Goal: Task Accomplishment & Management: Manage account settings

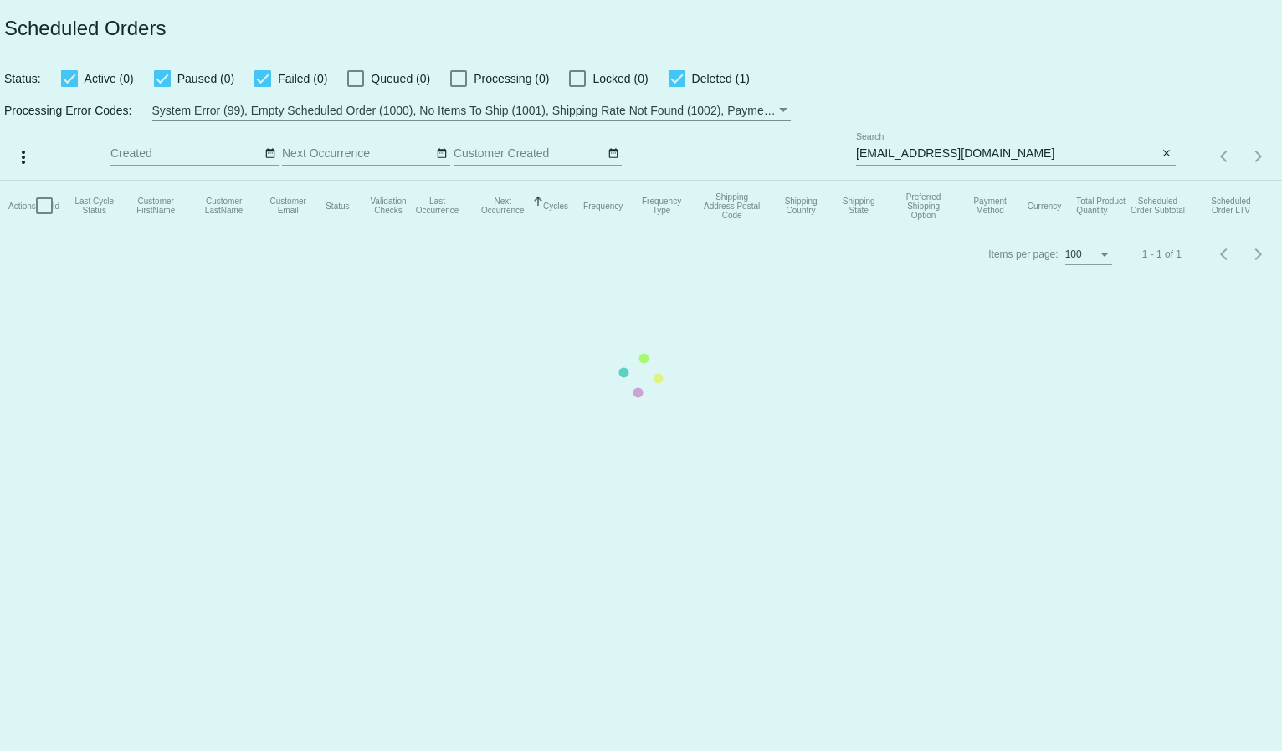
click at [878, 181] on mat-table "Actions Id Last Cycle Status Customer FirstName Customer LastName Customer Emai…" at bounding box center [641, 206] width 1282 height 50
click at [878, 151] on input "rickrowberry@yahoo.com" at bounding box center [1007, 153] width 302 height 13
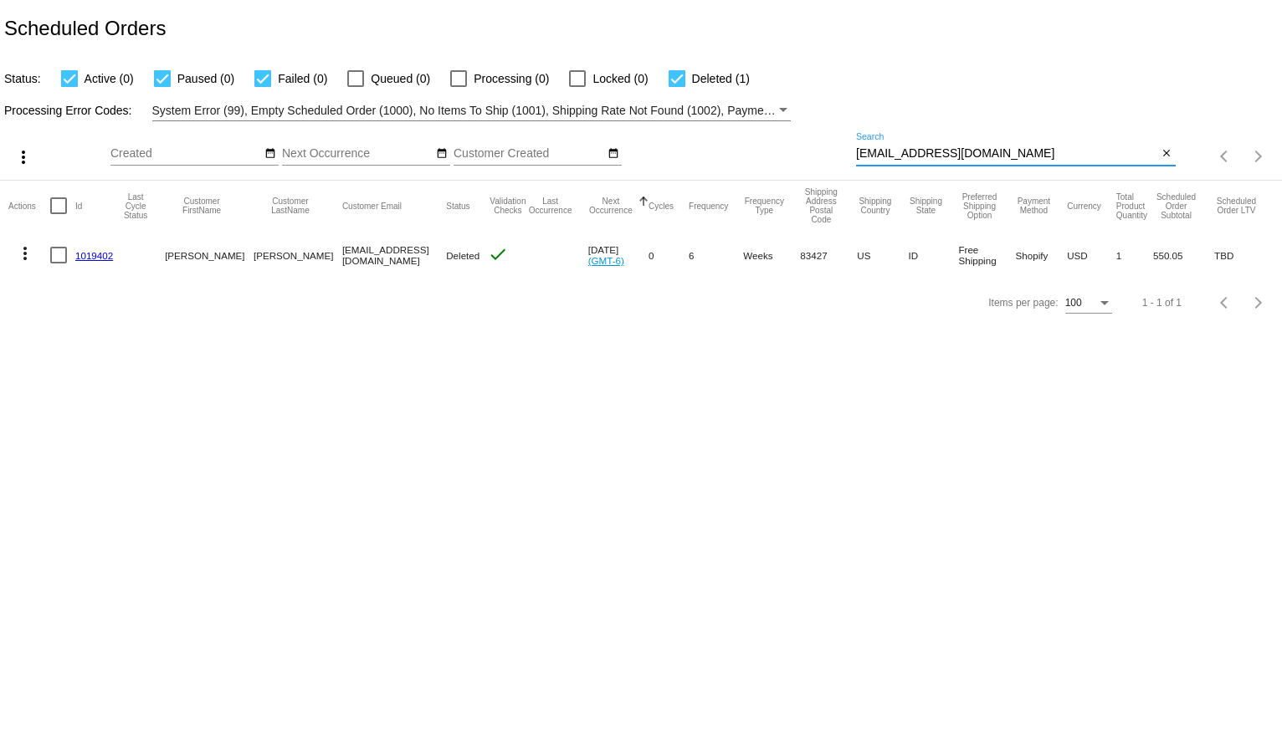
click at [878, 151] on input "rickrowberry@yahoo.com" at bounding box center [1007, 153] width 302 height 13
paste input "pattib14@gmail"
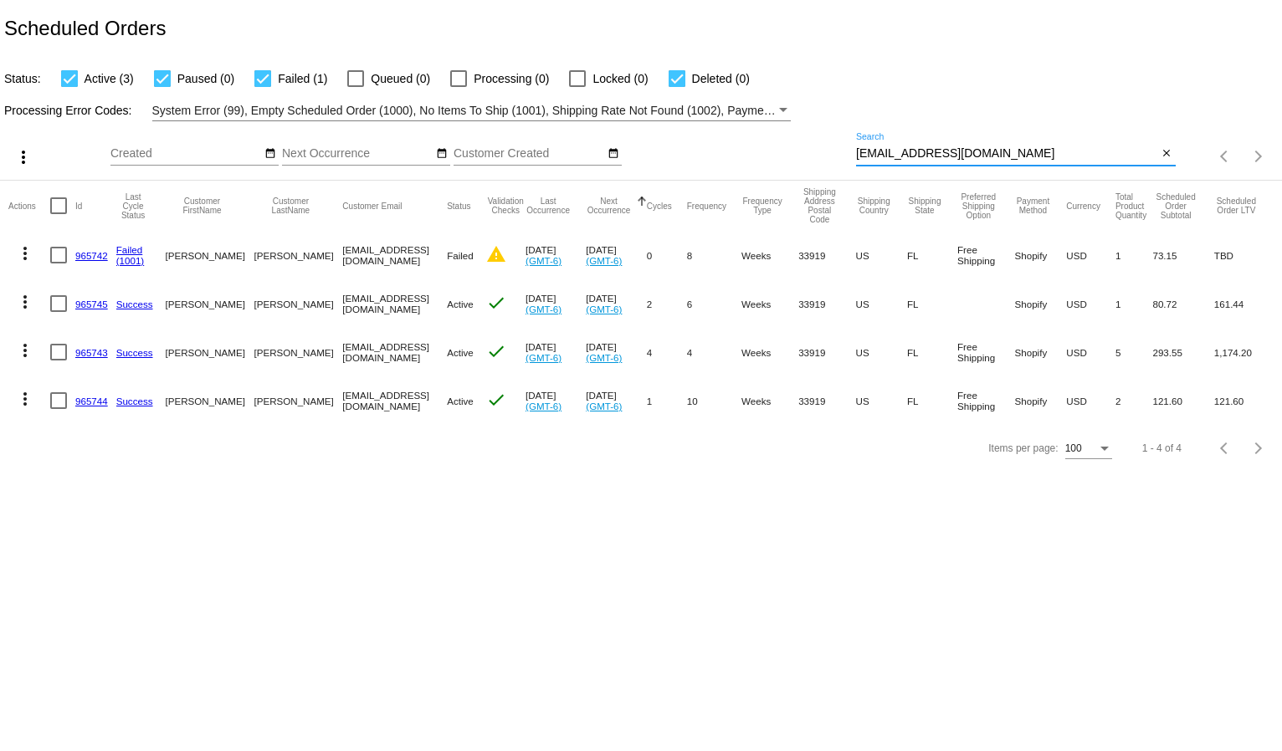
type input "[EMAIL_ADDRESS][DOMAIN_NAME]"
click at [19, 303] on mat-icon "more_vert" at bounding box center [25, 302] width 20 height 20
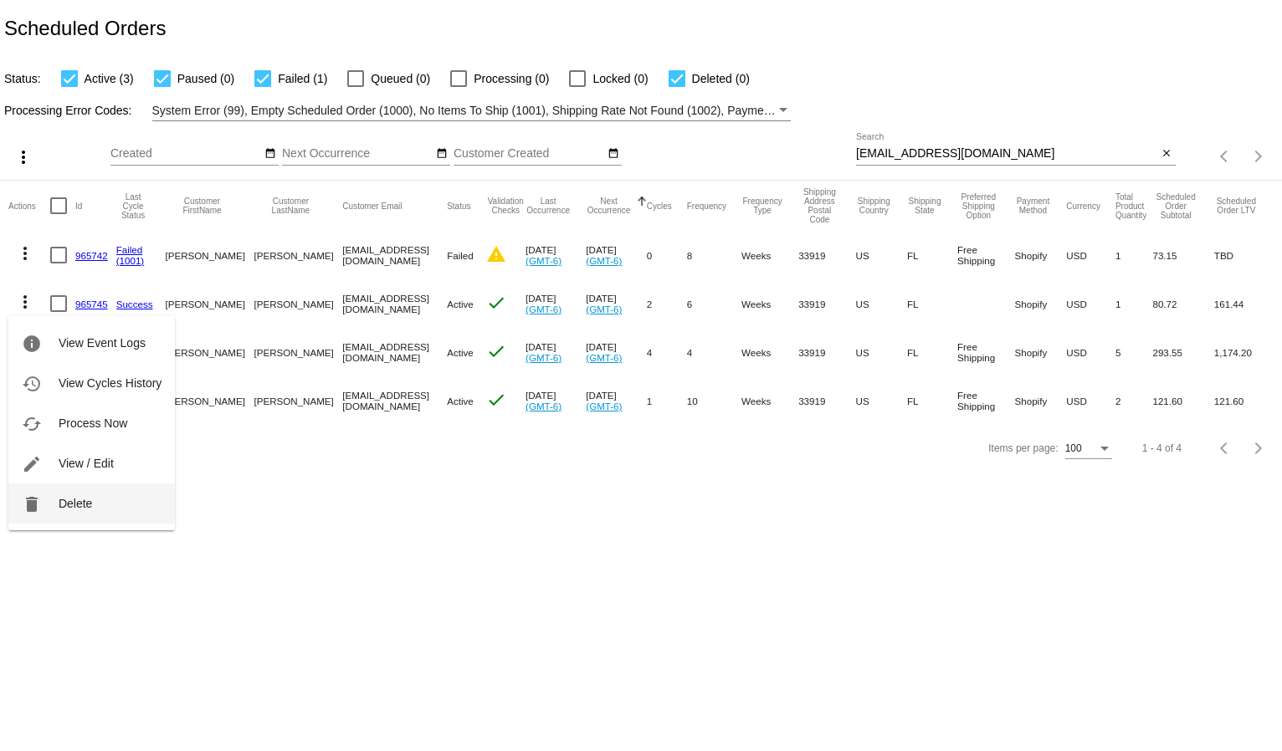
click at [62, 505] on span "Delete" at bounding box center [75, 503] width 33 height 13
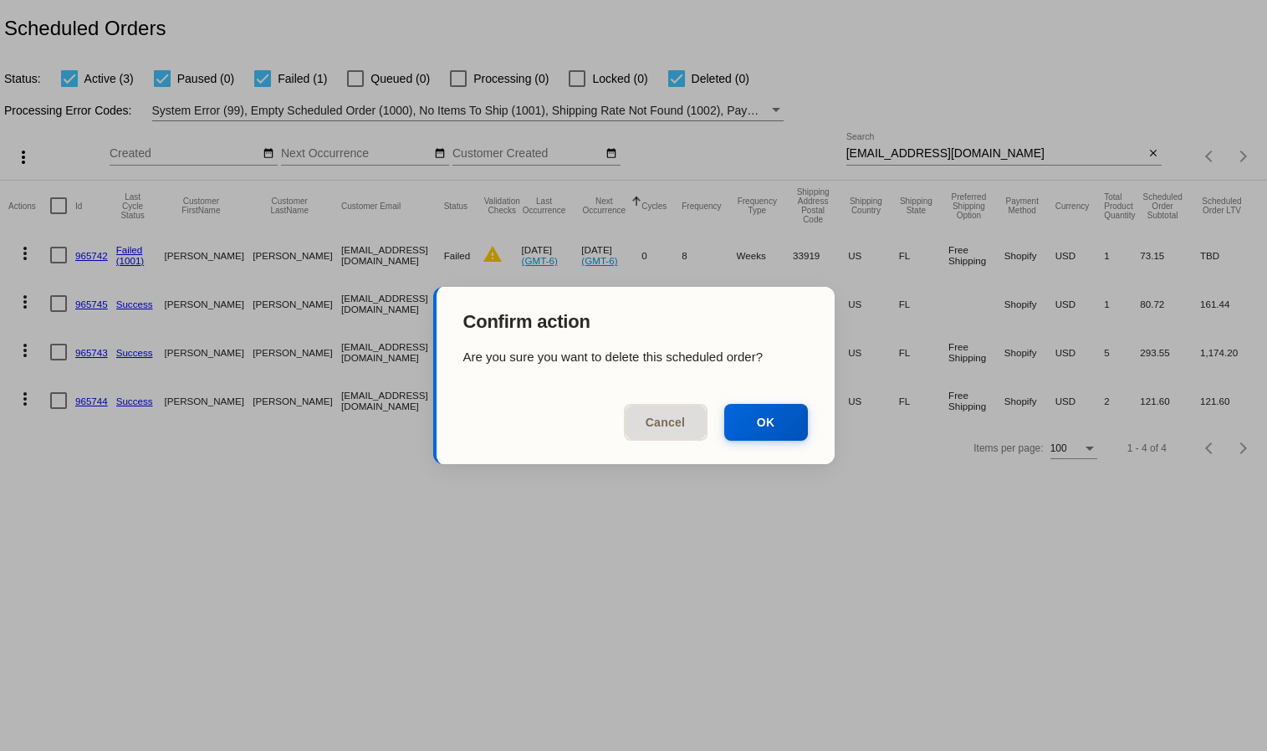
drag, startPoint x: 758, startPoint y: 425, endPoint x: 737, endPoint y: 425, distance: 20.9
click at [758, 425] on button "OK" at bounding box center [766, 422] width 84 height 37
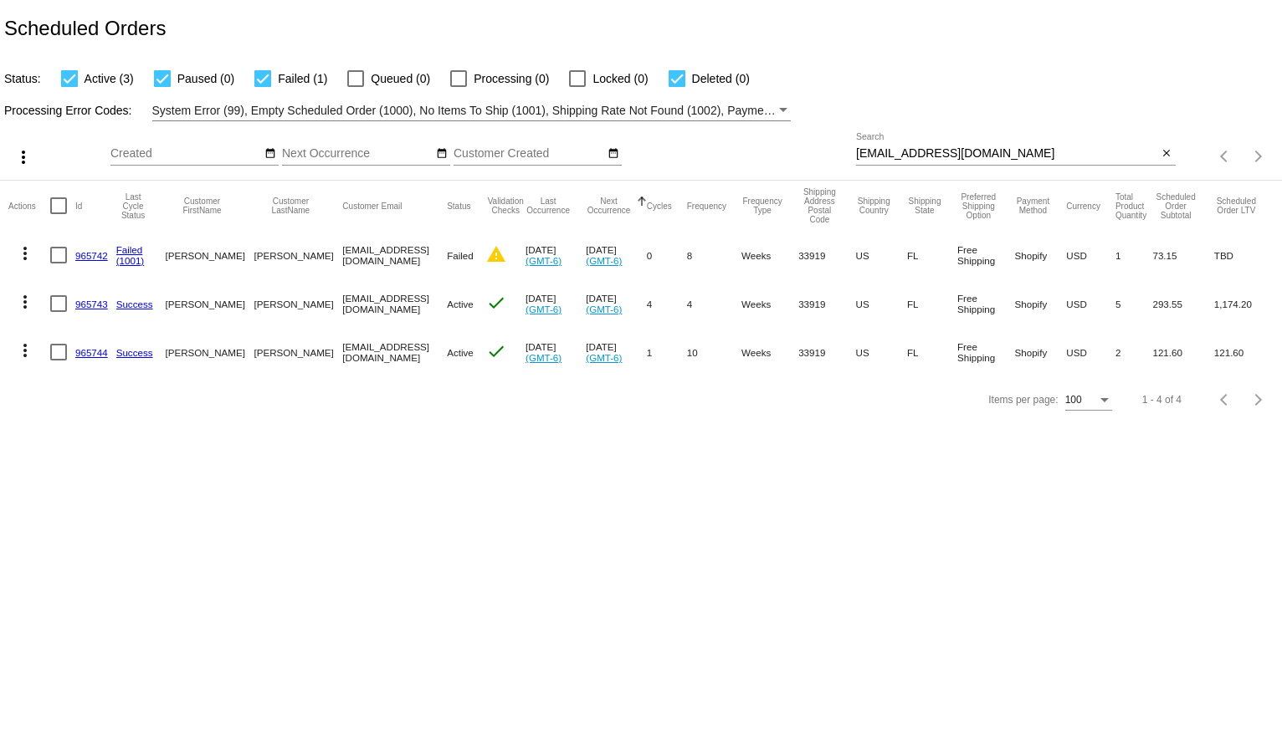
click at [21, 251] on mat-icon "more_vert" at bounding box center [25, 253] width 20 height 20
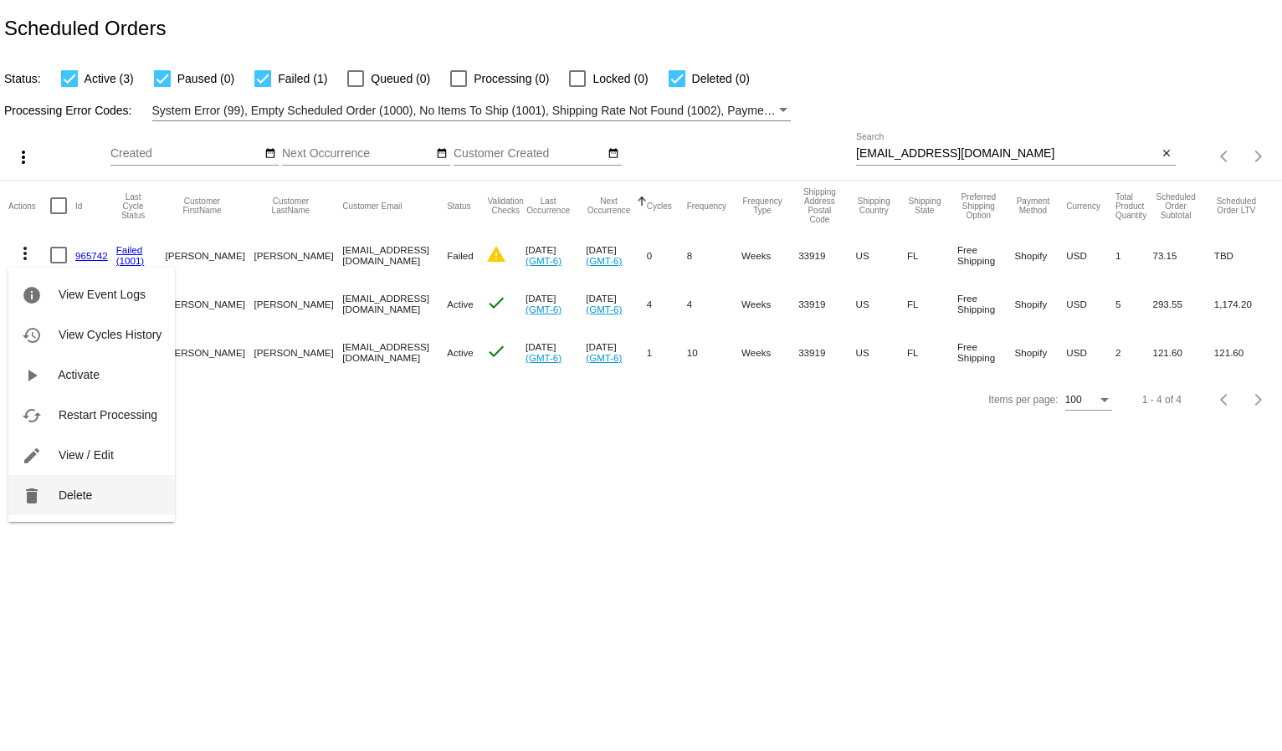
click at [69, 494] on span "Delete" at bounding box center [75, 495] width 33 height 13
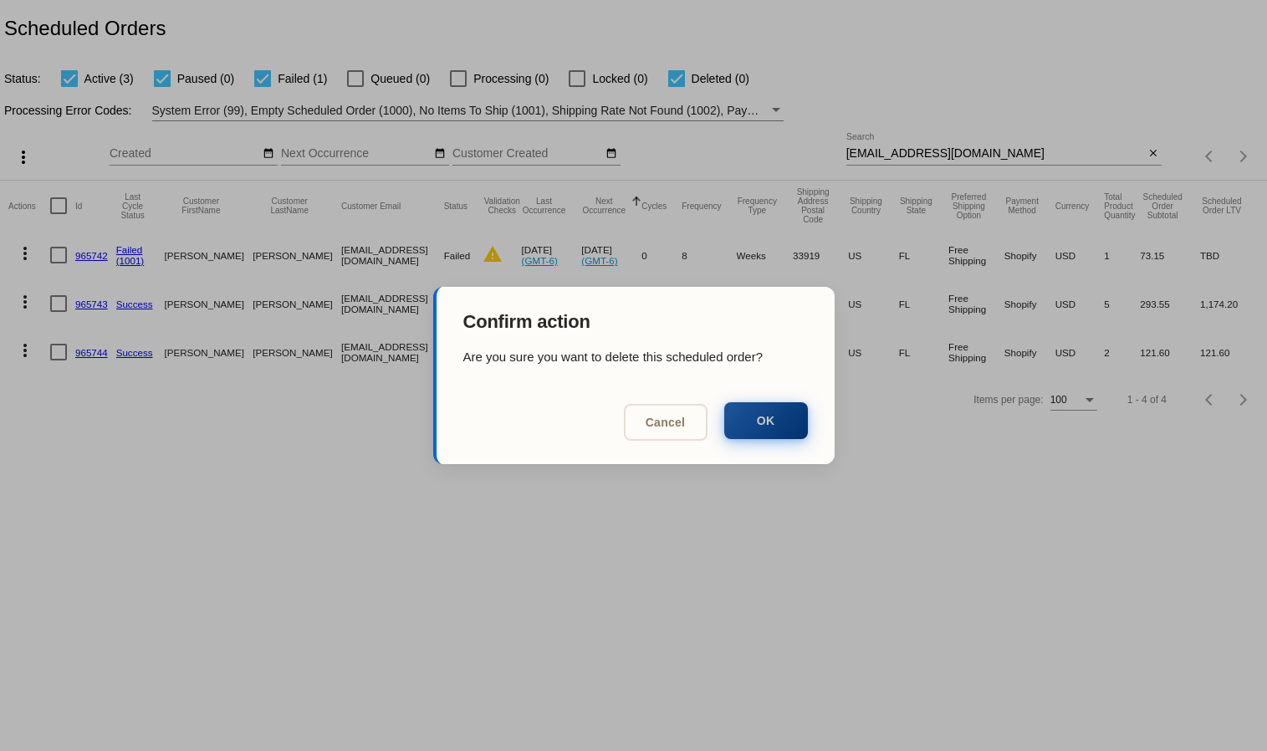
click at [746, 426] on button "OK" at bounding box center [766, 420] width 84 height 37
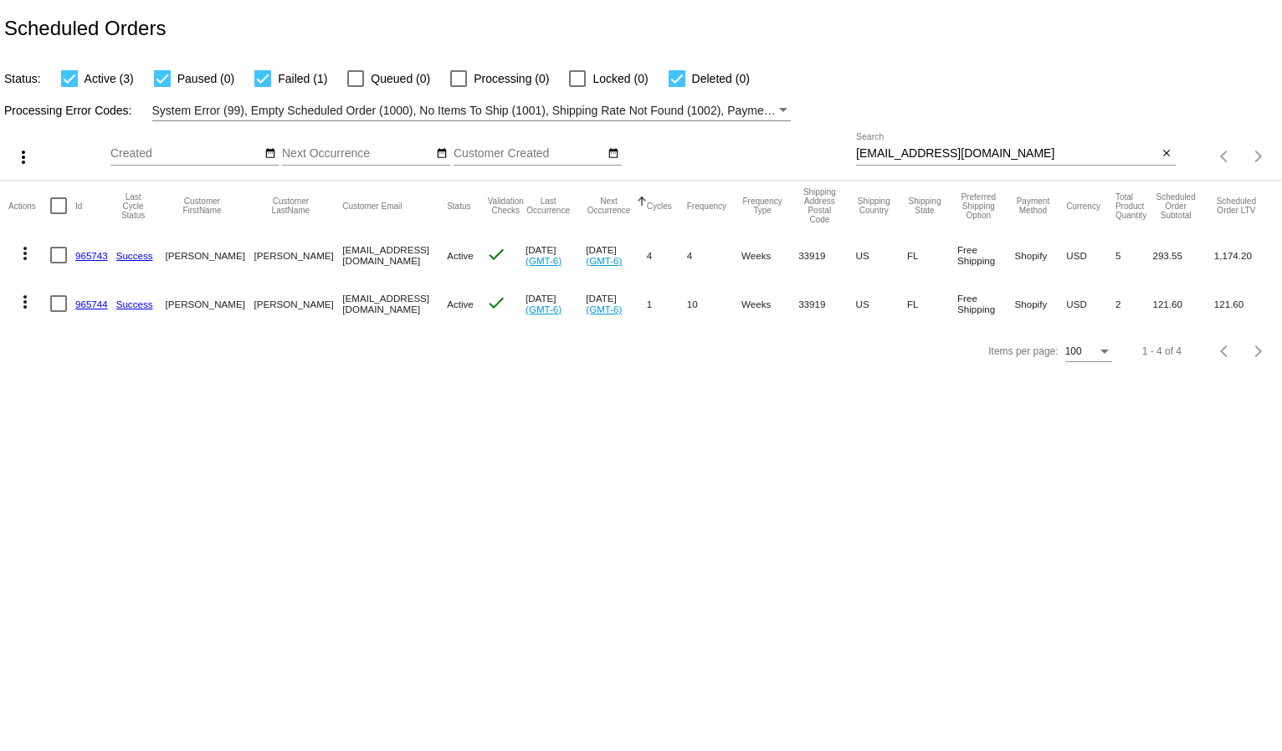
click at [24, 253] on mat-icon "more_vert" at bounding box center [25, 253] width 20 height 20
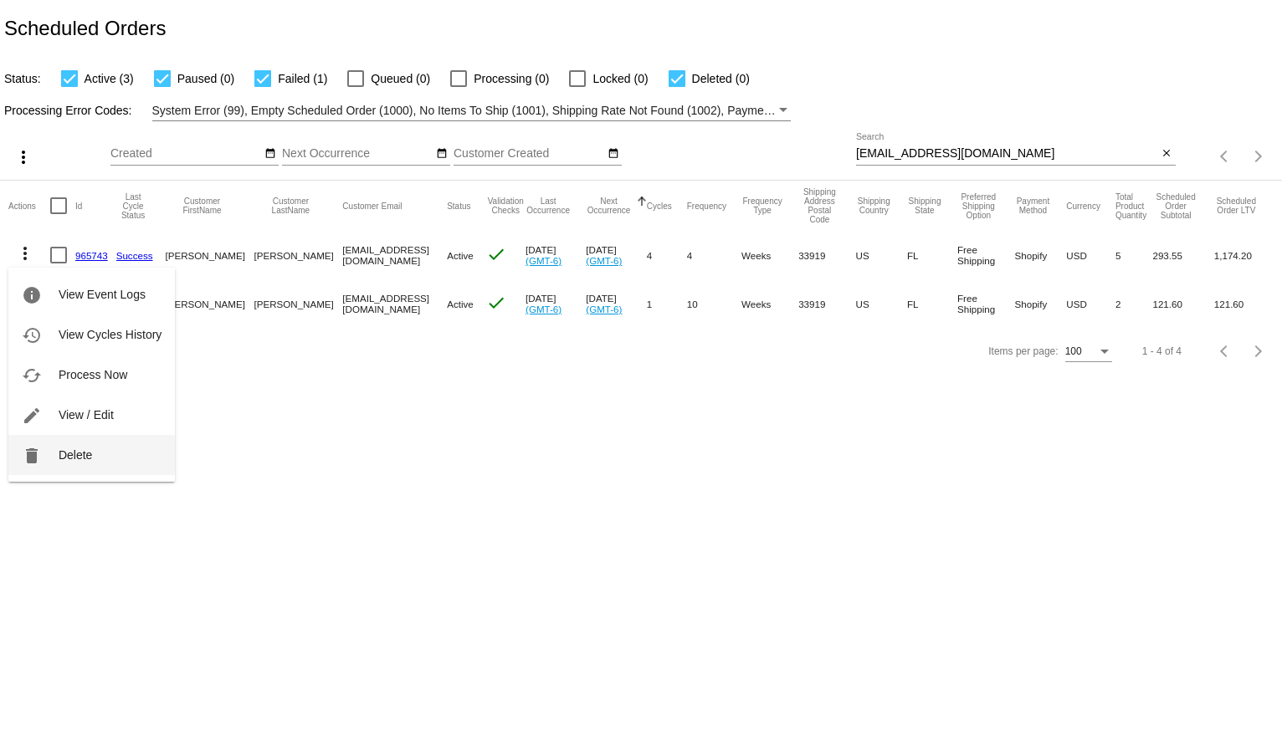
click at [108, 451] on button "delete Delete" at bounding box center [91, 455] width 166 height 40
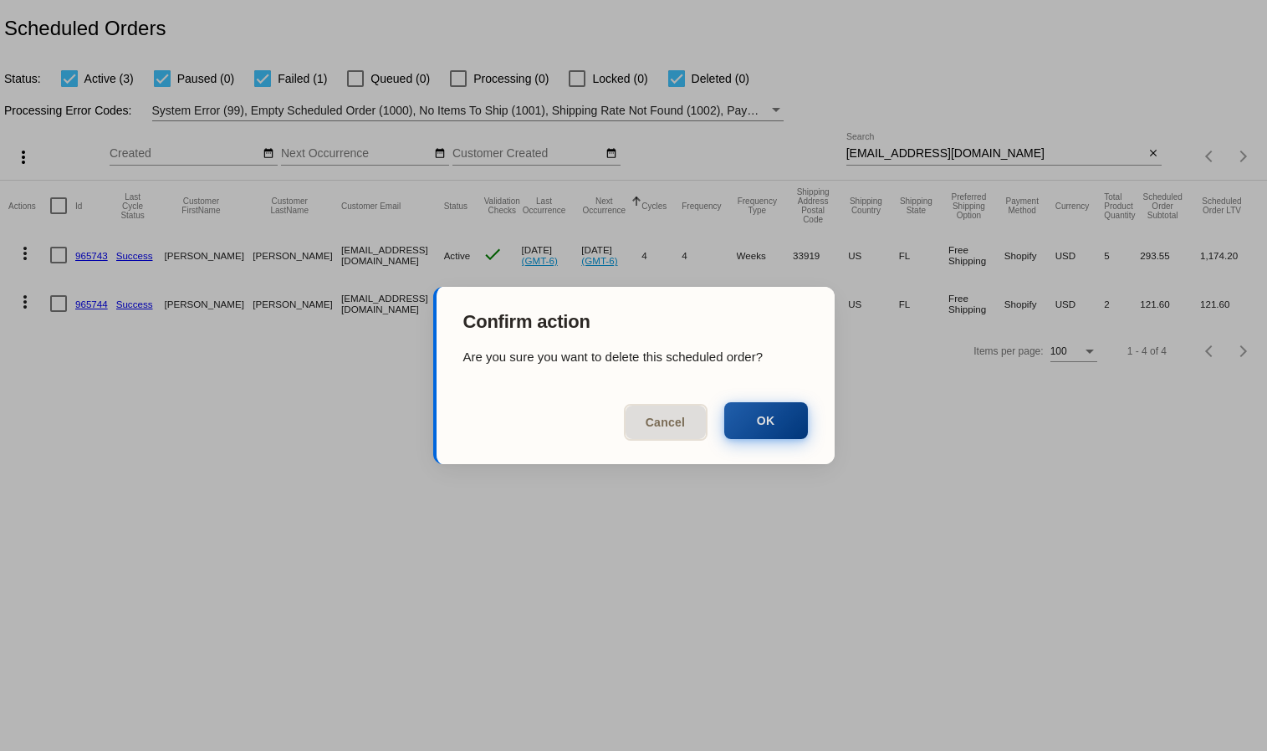
click at [760, 432] on button "OK" at bounding box center [766, 420] width 84 height 37
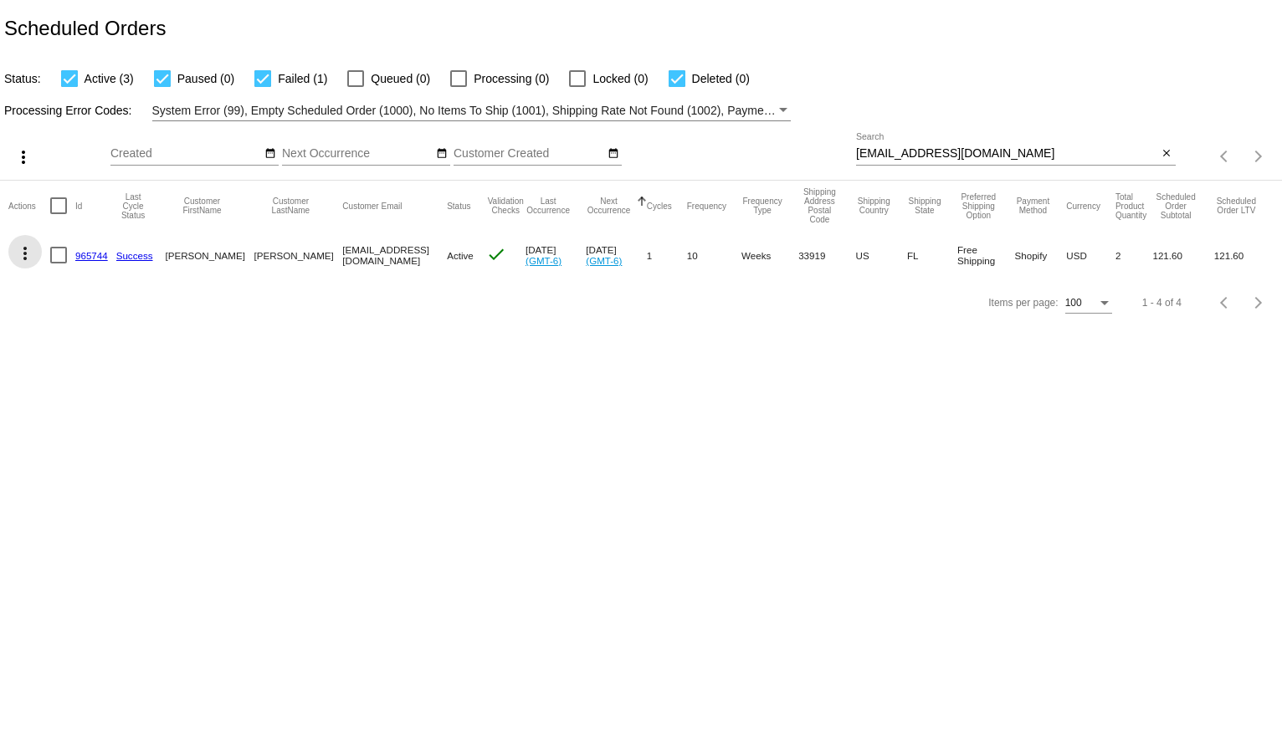
click at [12, 246] on button "more_vert" at bounding box center [24, 251] width 33 height 33
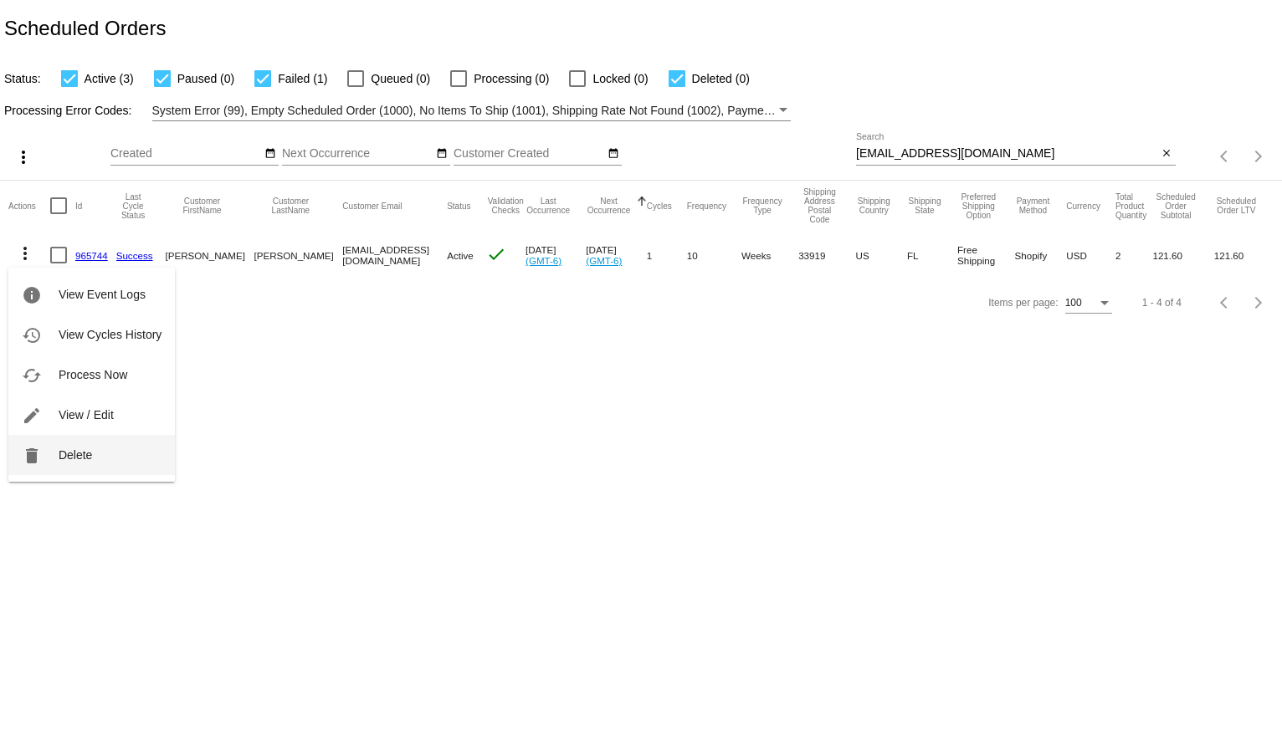
click at [100, 447] on button "delete Delete" at bounding box center [91, 455] width 166 height 40
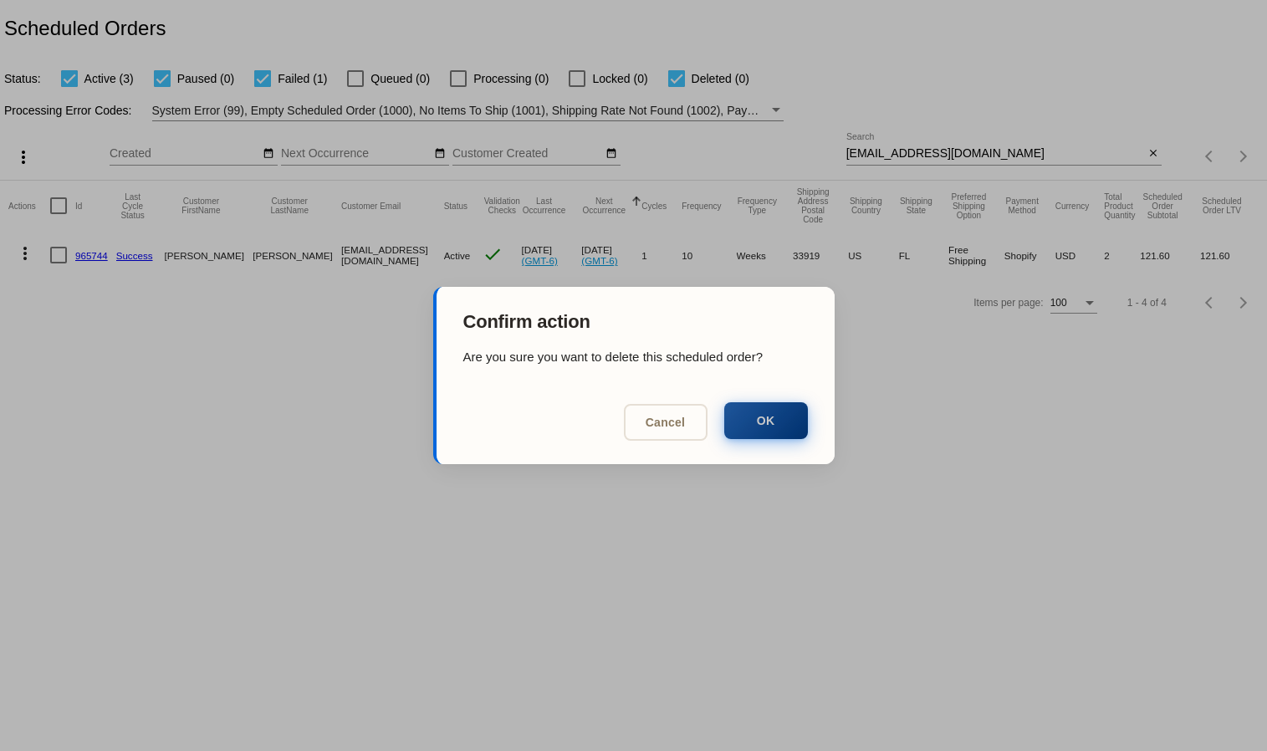
click at [757, 412] on button "OK" at bounding box center [766, 420] width 84 height 37
